Goal: Task Accomplishment & Management: Complete application form

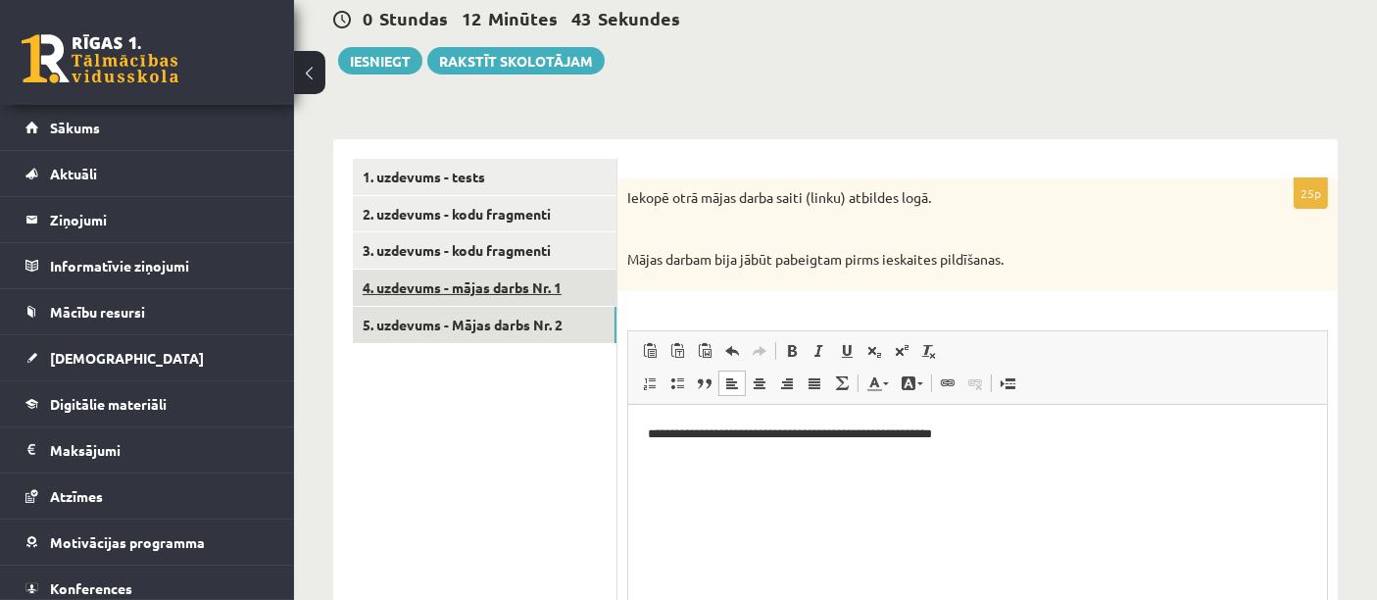
click at [549, 287] on link "4. uzdevums - mājas darbs Nr. 1" at bounding box center [485, 287] width 264 height 36
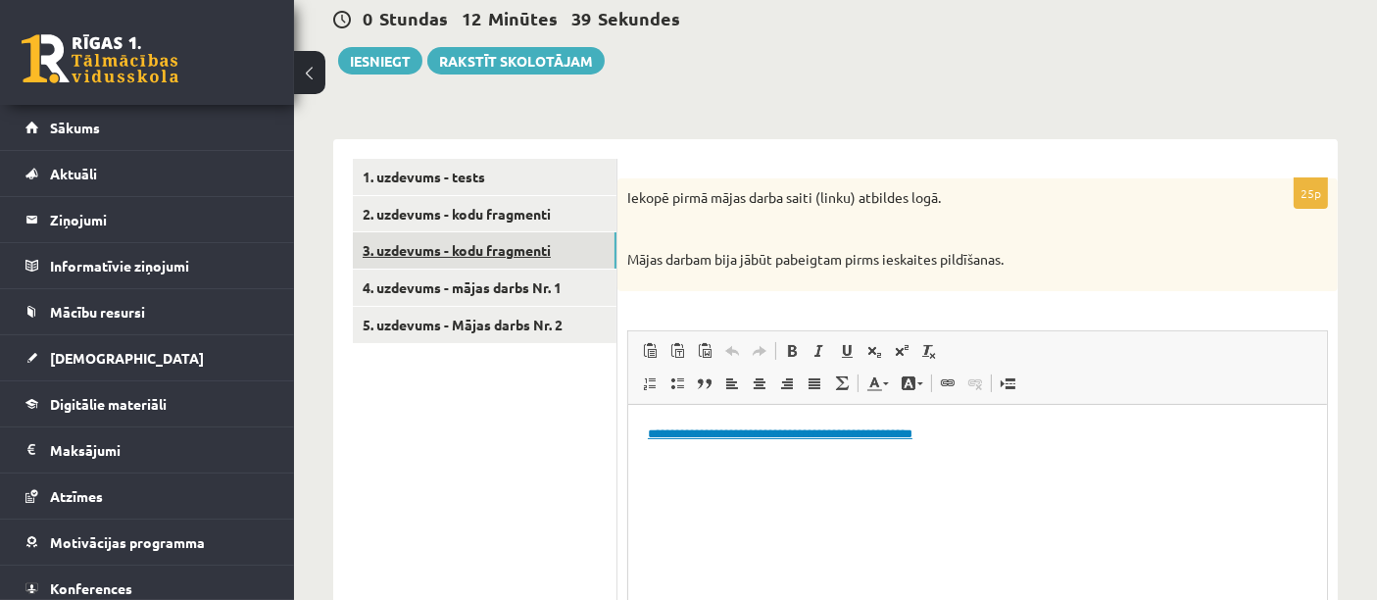
click at [500, 264] on link "3. uzdevums - kodu fragmenti" at bounding box center [485, 250] width 264 height 36
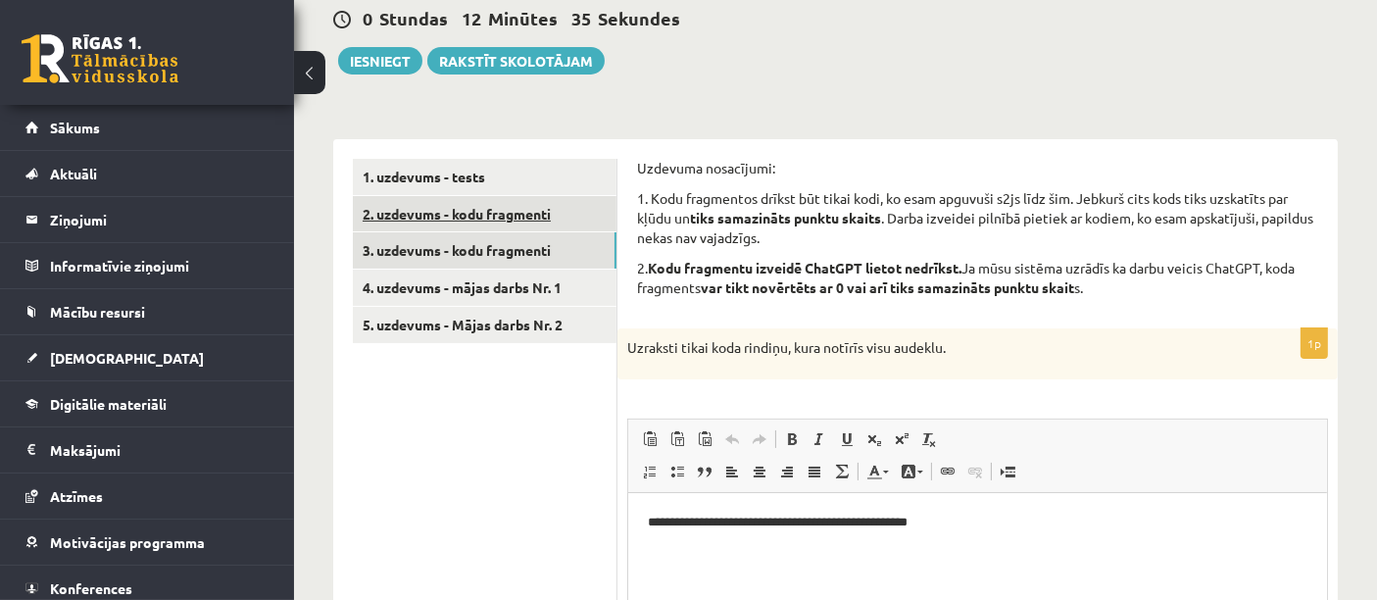
click at [526, 219] on link "2. uzdevums - kodu fragmenti" at bounding box center [485, 214] width 264 height 36
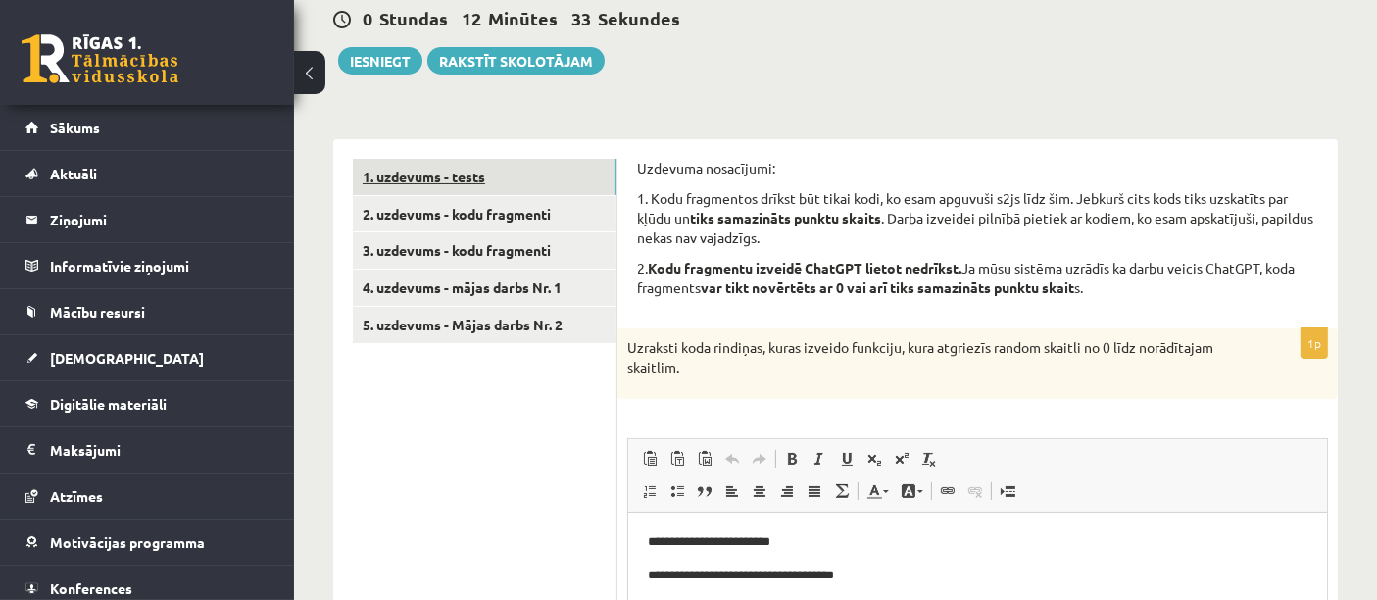
click at [536, 177] on link "1. uzdevums - tests" at bounding box center [485, 177] width 264 height 36
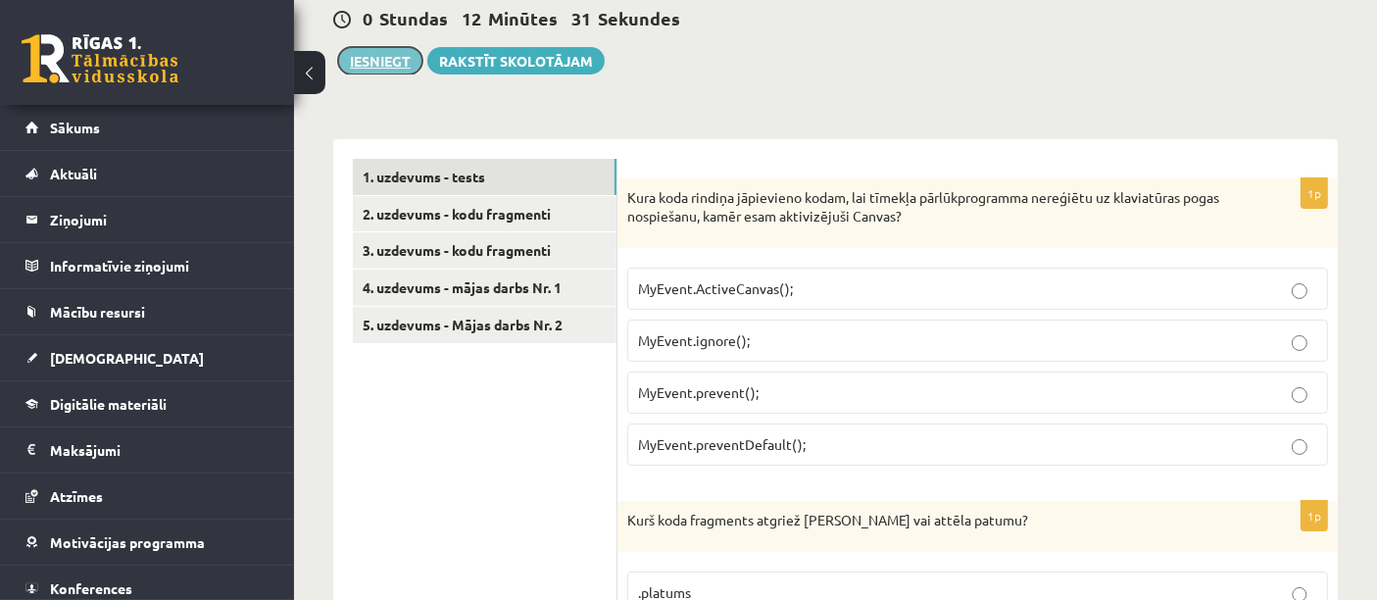
click at [366, 66] on button "Iesniegt" at bounding box center [380, 60] width 84 height 27
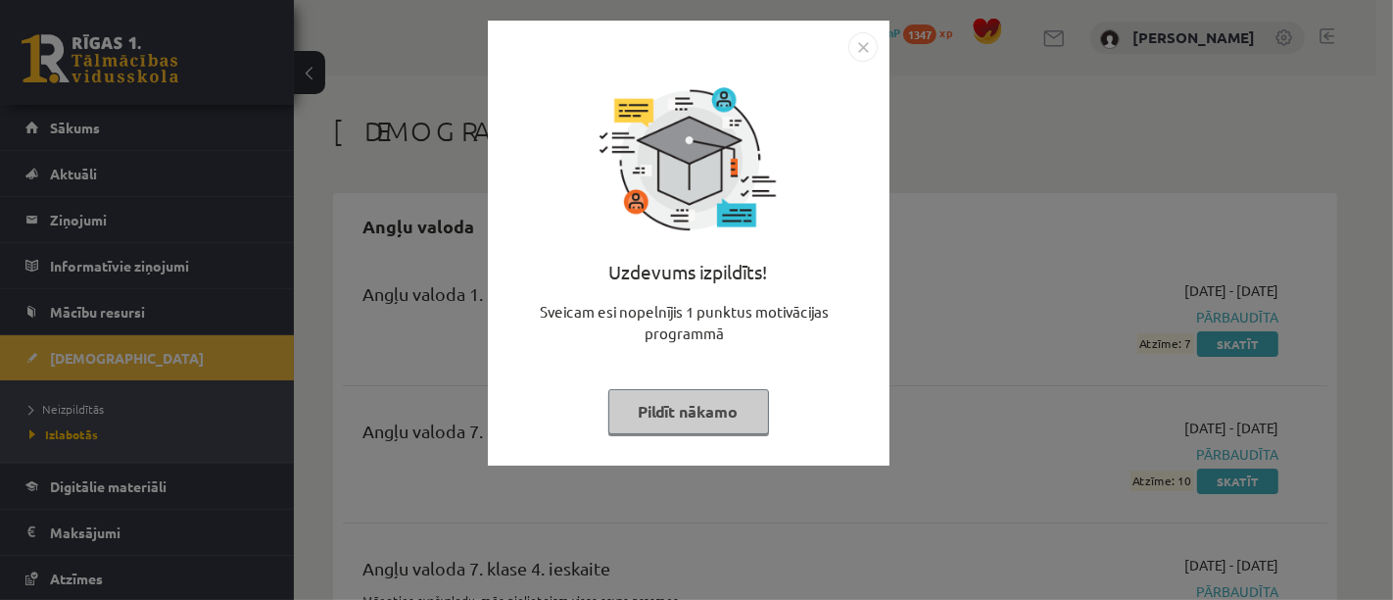
click at [724, 403] on button "Pildīt nākamo" at bounding box center [689, 411] width 161 height 45
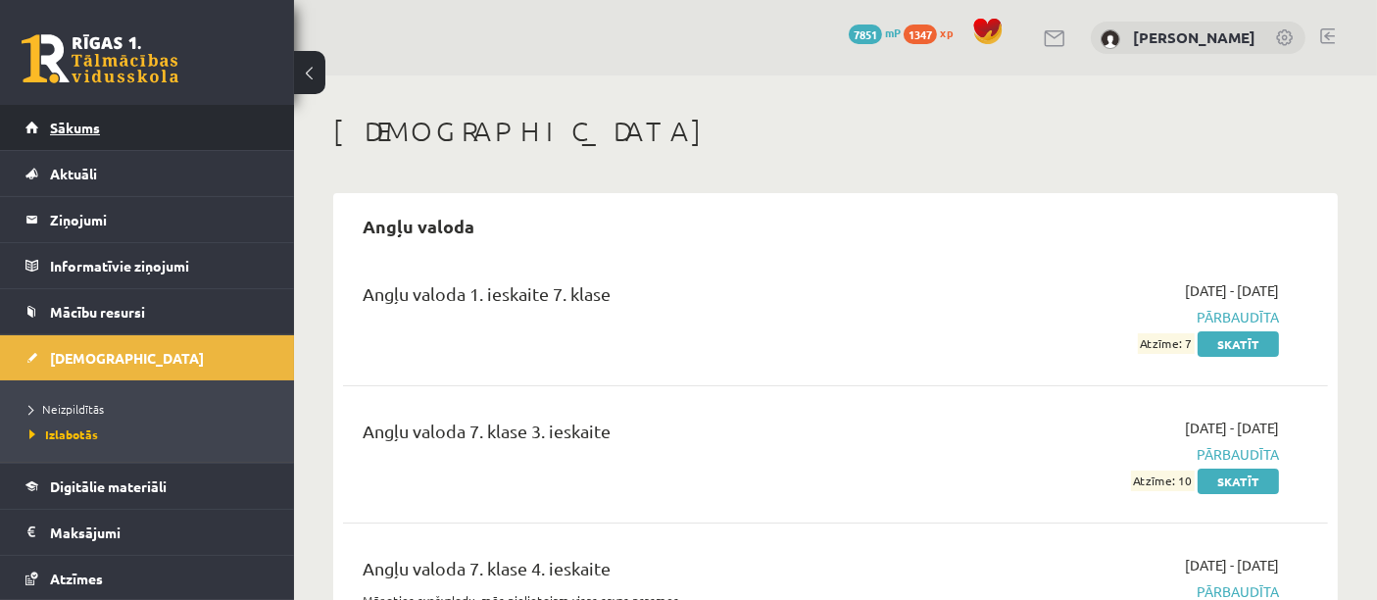
click at [196, 143] on link "Sākums" at bounding box center [147, 127] width 244 height 45
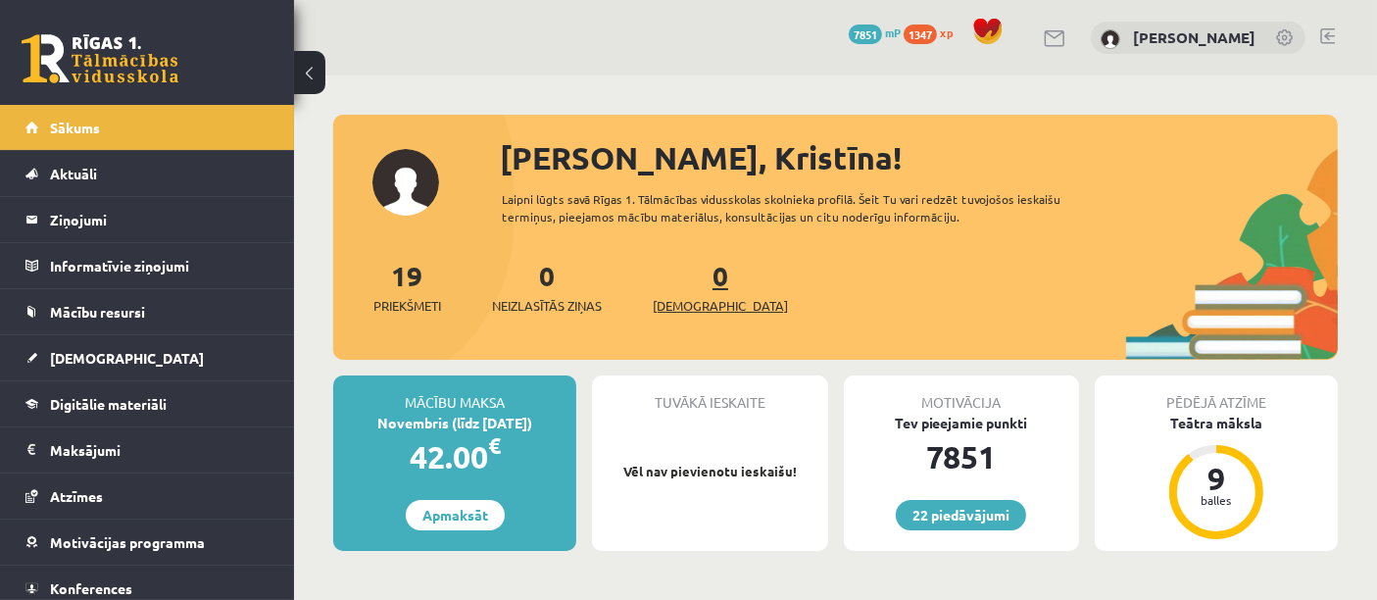
click at [682, 315] on span "[DEMOGRAPHIC_DATA]" at bounding box center [720, 306] width 135 height 20
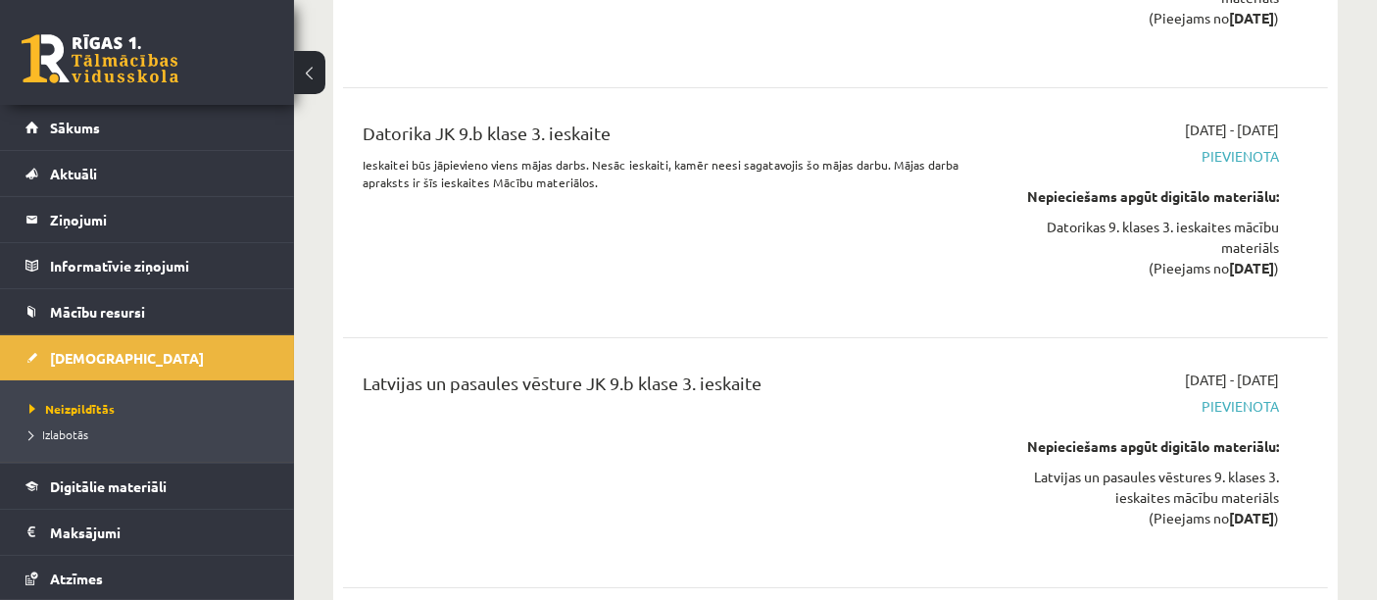
scroll to position [7562, 0]
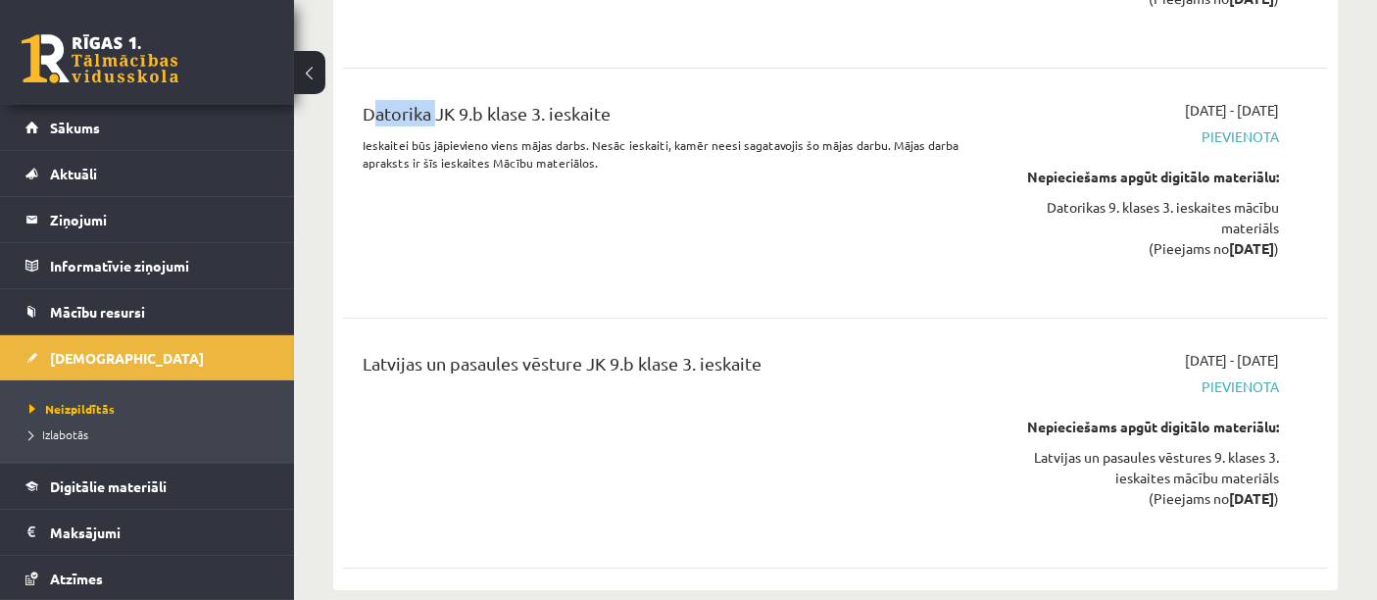
click at [349, 240] on div "Datorika JK 9.b klase 3. ieskaite Ieskaitei būs jāpievieno viens mājas darbs. N…" at bounding box center [663, 193] width 630 height 186
click at [196, 135] on link "Sākums" at bounding box center [147, 127] width 244 height 45
